Goal: Find specific page/section: Find specific page/section

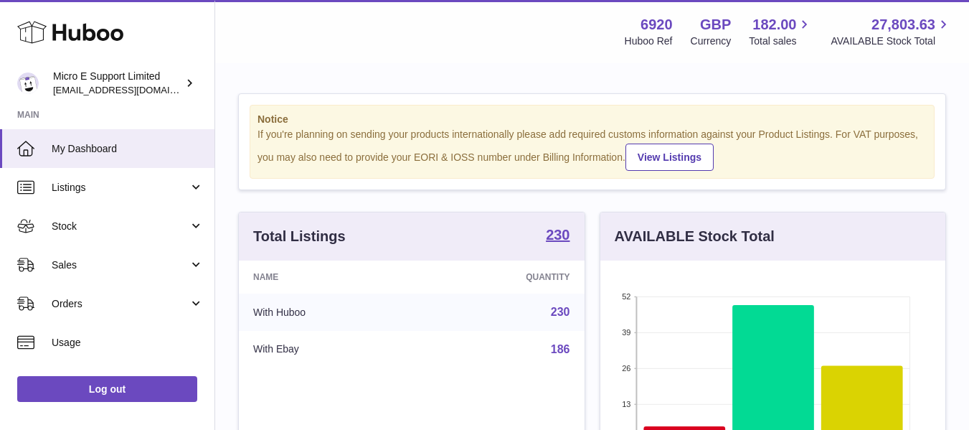
click at [164, 263] on span "Sales" at bounding box center [120, 265] width 137 height 14
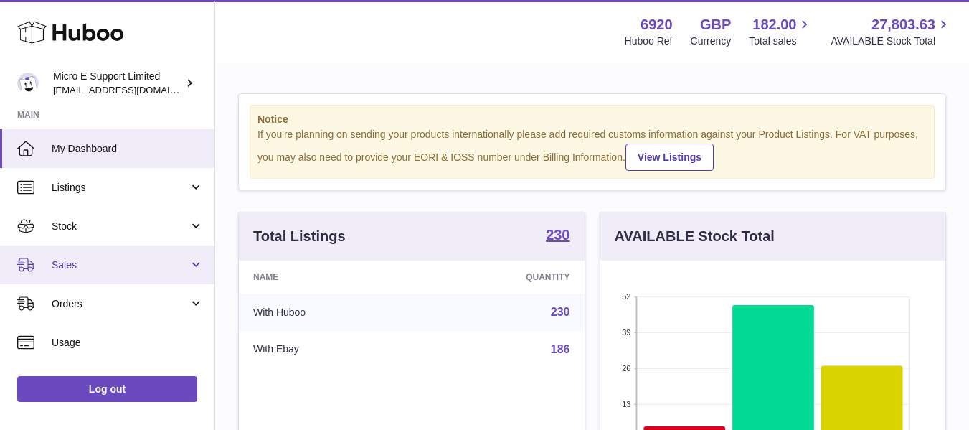
scroll to position [224, 345]
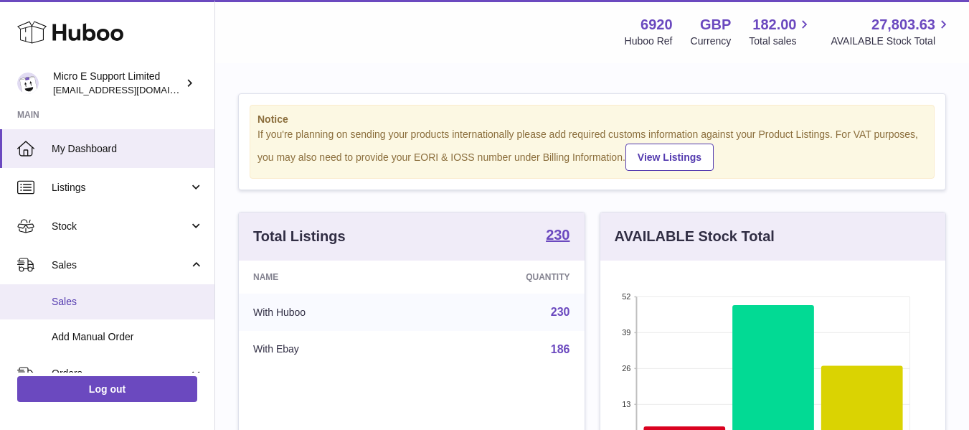
click at [75, 303] on span "Sales" at bounding box center [128, 302] width 152 height 14
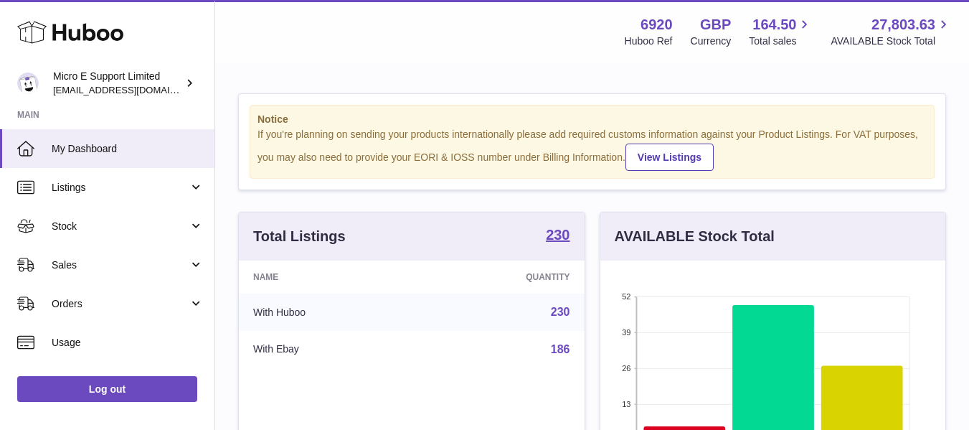
scroll to position [224, 345]
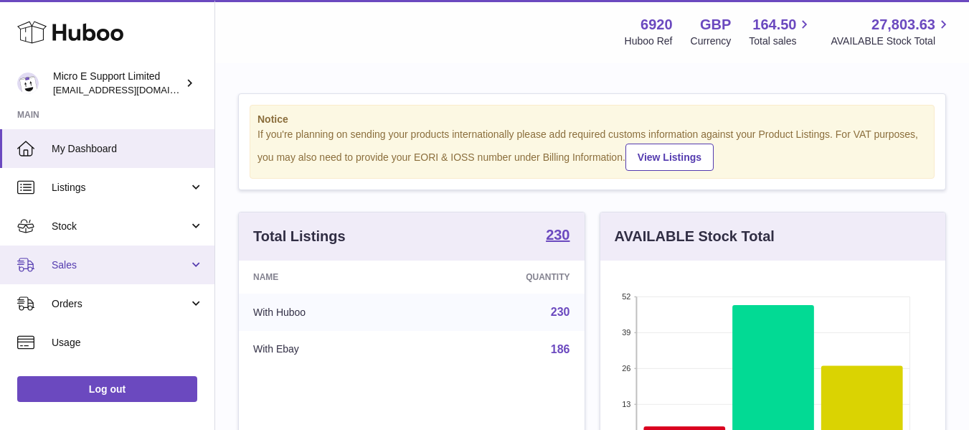
click at [108, 263] on span "Sales" at bounding box center [120, 265] width 137 height 14
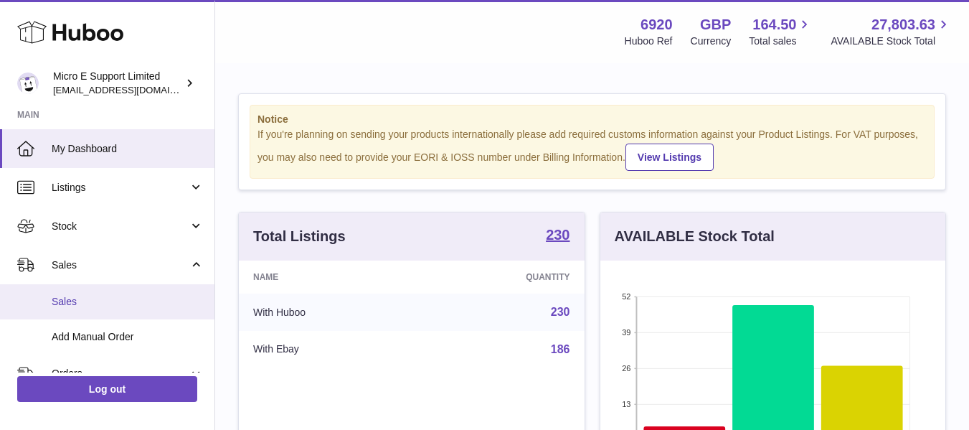
click at [64, 295] on span "Sales" at bounding box center [128, 302] width 152 height 14
